Goal: Find specific page/section

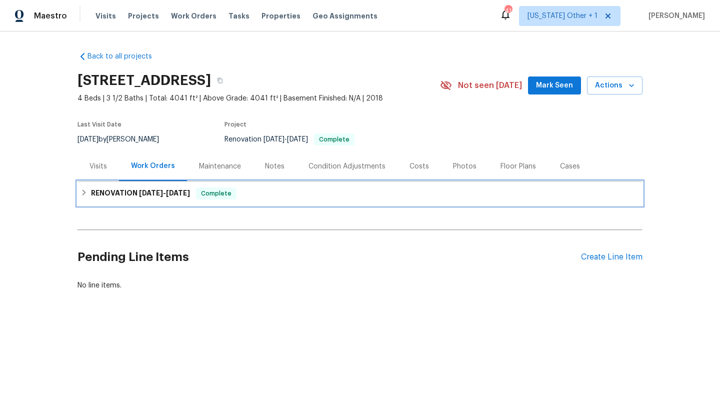
click at [131, 193] on h6 "RENOVATION [DATE] - [DATE]" at bounding box center [140, 194] width 99 height 12
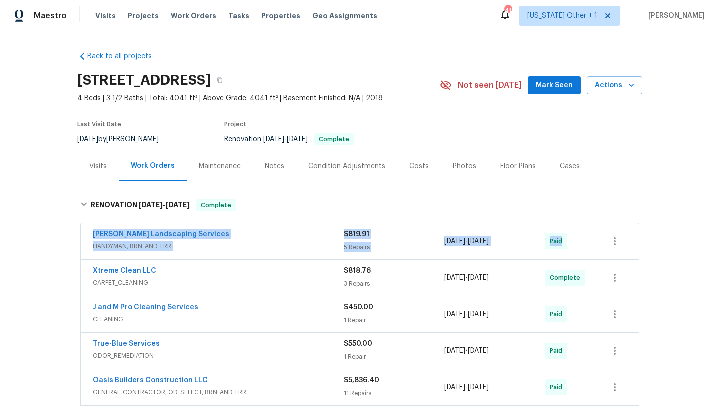
drag, startPoint x: 86, startPoint y: 234, endPoint x: 575, endPoint y: 238, distance: 489.2
click at [576, 240] on div "[PERSON_NAME] Landscaping Services HANDYMAN, BRN_AND_LRR $819.91 5 Repairs [DAT…" at bounding box center [360, 242] width 558 height 36
copy div "[PERSON_NAME] Landscaping Services HANDYMAN, BRN_AND_LRR $819.91 5 Repairs [DAT…"
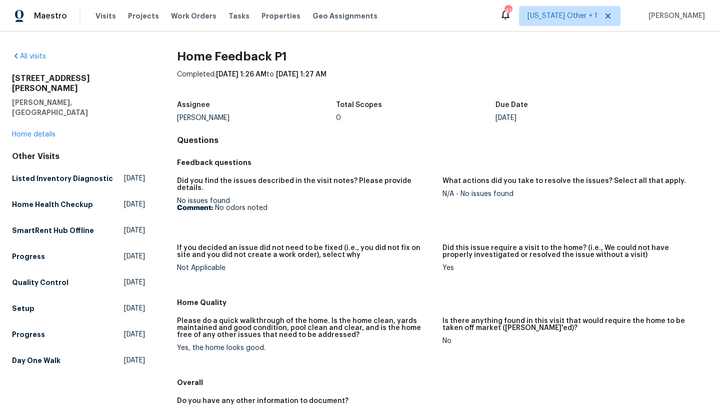
drag, startPoint x: 275, startPoint y: 203, endPoint x: 214, endPoint y: 203, distance: 60.5
click at [214, 205] on p "Comment: No odors noted" at bounding box center [306, 208] width 258 height 7
copy p "No odors noted"
